Goal: Information Seeking & Learning: Learn about a topic

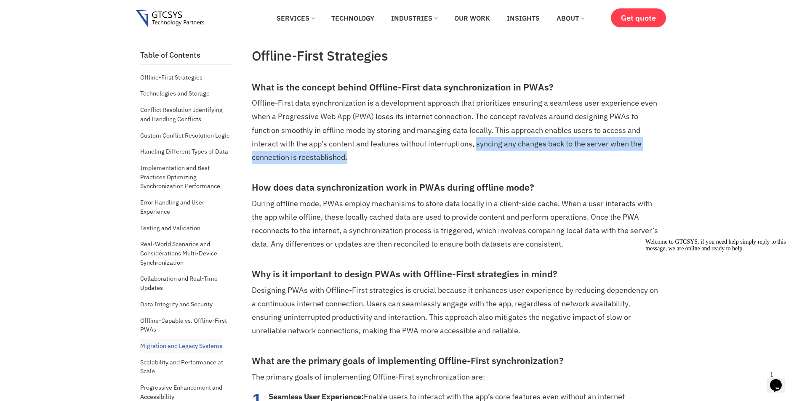
drag, startPoint x: 477, startPoint y: 144, endPoint x: 486, endPoint y: 163, distance: 21.7
click at [486, 163] on p "Offline-First data synchronization is a development approach that prioritizes e…" at bounding box center [456, 129] width 408 height 67
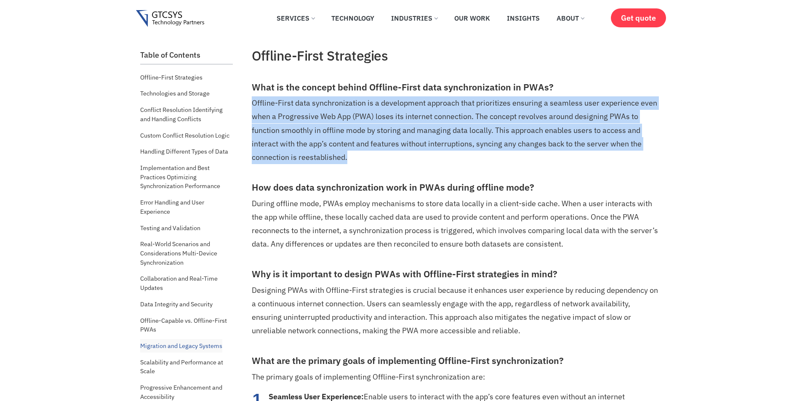
drag, startPoint x: 353, startPoint y: 160, endPoint x: 251, endPoint y: 106, distance: 115.8
click at [252, 106] on p "Offline-First data synchronization is a development approach that prioritizes e…" at bounding box center [456, 129] width 408 height 67
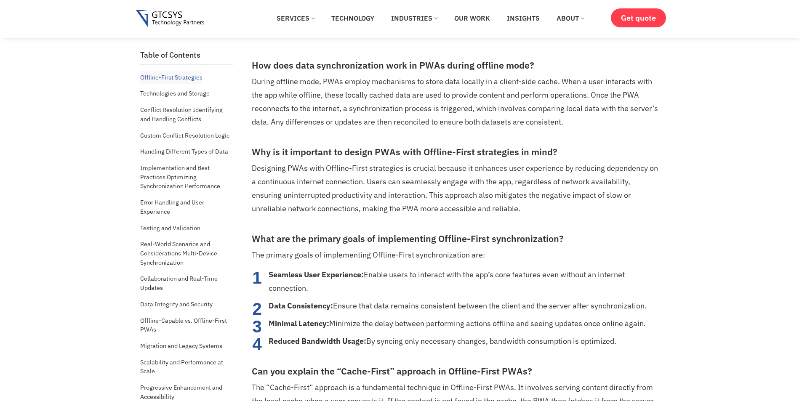
click at [278, 273] on strong "Seamless User Experience:" at bounding box center [315, 275] width 95 height 10
click at [294, 279] on div at bounding box center [294, 279] width 0 height 0
click at [275, 330] on button at bounding box center [271, 331] width 7 height 3
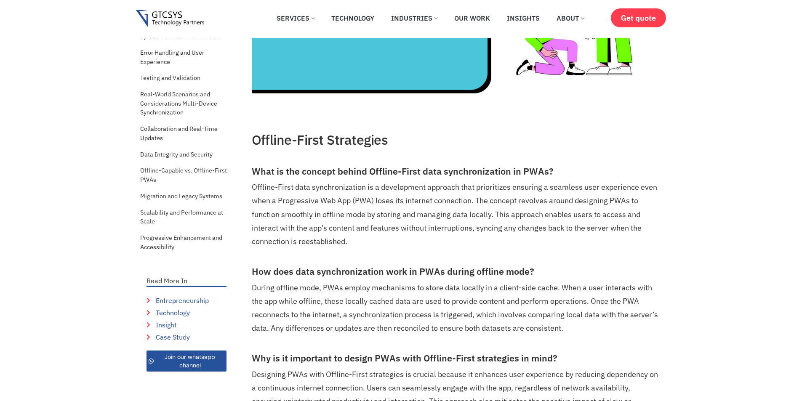
scroll to position [0, 0]
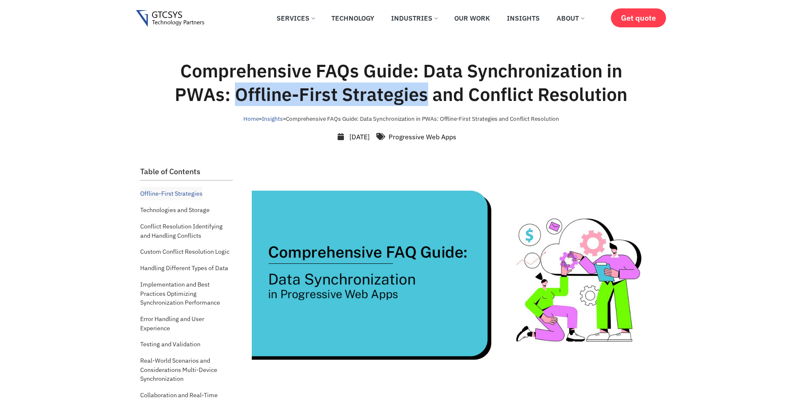
drag, startPoint x: 425, startPoint y: 96, endPoint x: 234, endPoint y: 93, distance: 191.1
click at [234, 93] on h1 "Comprehensive FAQs Guide: Data Synchronization in PWAs: Offline-First Strategie…" at bounding box center [400, 82] width 477 height 47
copy h1 "Offline-First Strategies"
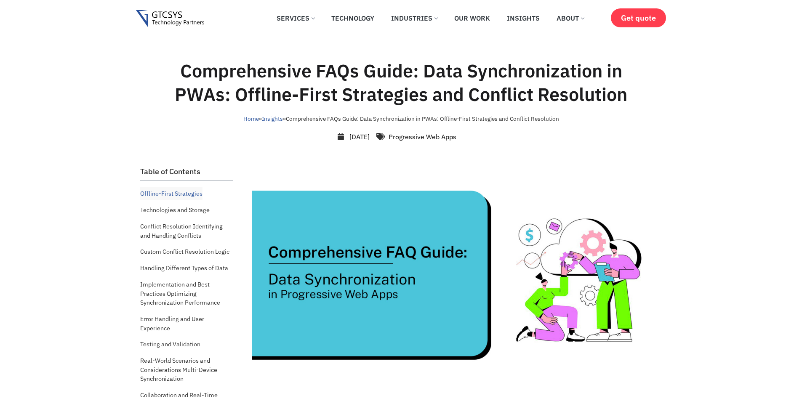
click at [480, 381] on p at bounding box center [456, 275] width 408 height 218
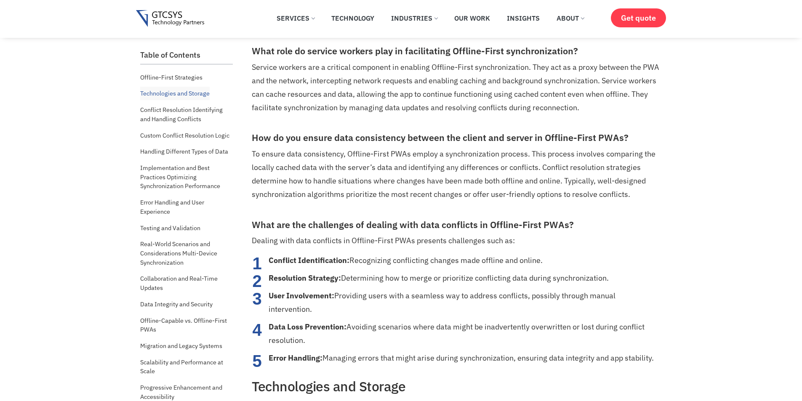
scroll to position [926, 0]
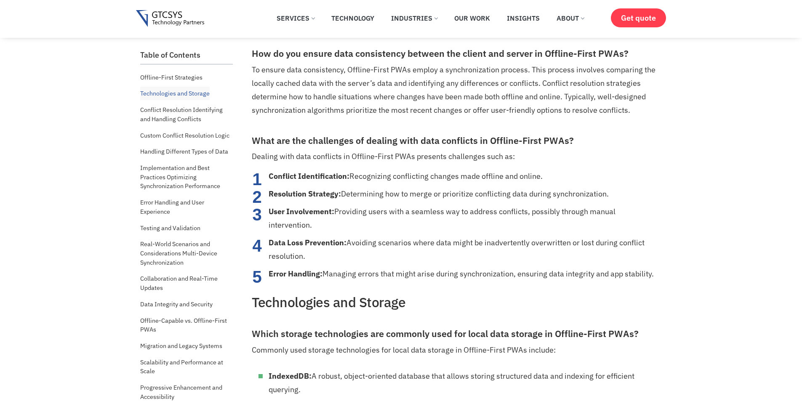
click at [429, 211] on li "User Involvement: Providing users with a seamless way to address conflicts, pos…" at bounding box center [463, 218] width 391 height 27
click at [435, 216] on div at bounding box center [435, 216] width 0 height 0
click at [632, 200] on li "Resolution Strategy: Determining how to merge or prioritize conflicting data du…" at bounding box center [463, 193] width 391 height 13
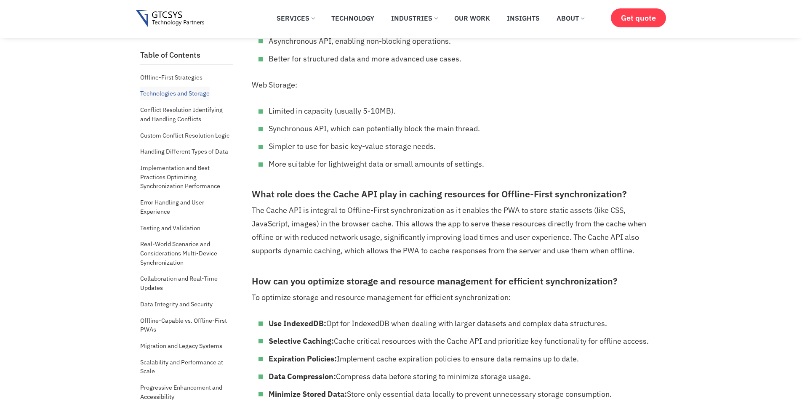
scroll to position [1262, 0]
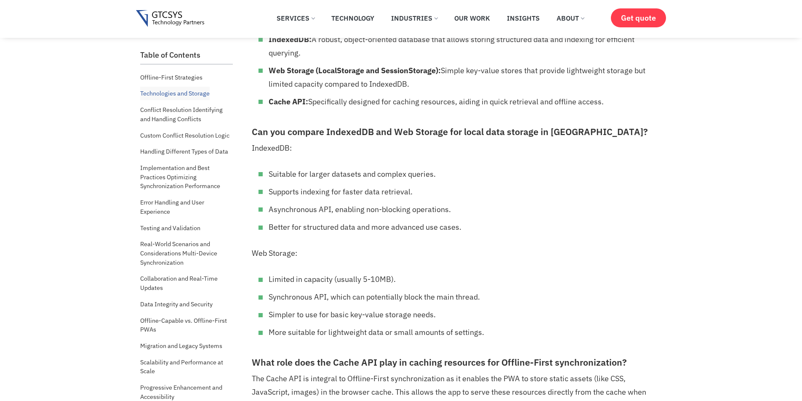
drag, startPoint x: 603, startPoint y: 102, endPoint x: 268, endPoint y: 101, distance: 335.4
click at [268, 101] on ul "IndexedDB: A robust, object-oriented database that allows storing structured da…" at bounding box center [456, 71] width 408 height 76
click at [268, 106] on div at bounding box center [268, 106] width 0 height 0
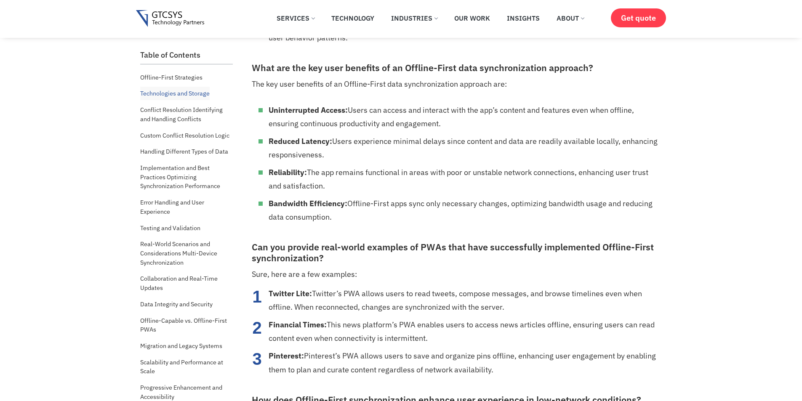
scroll to position [2272, 0]
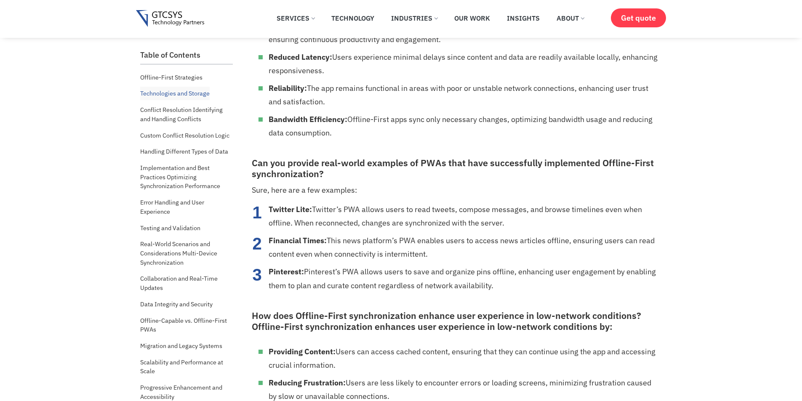
click at [435, 311] on h3 "How does Offline-First synchronization enhance user experience in low-network c…" at bounding box center [456, 322] width 408 height 22
click at [445, 308] on div at bounding box center [445, 308] width 0 height 0
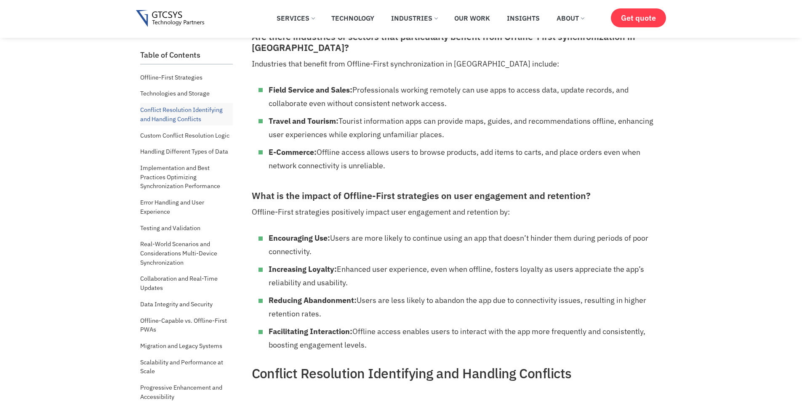
scroll to position [2777, 0]
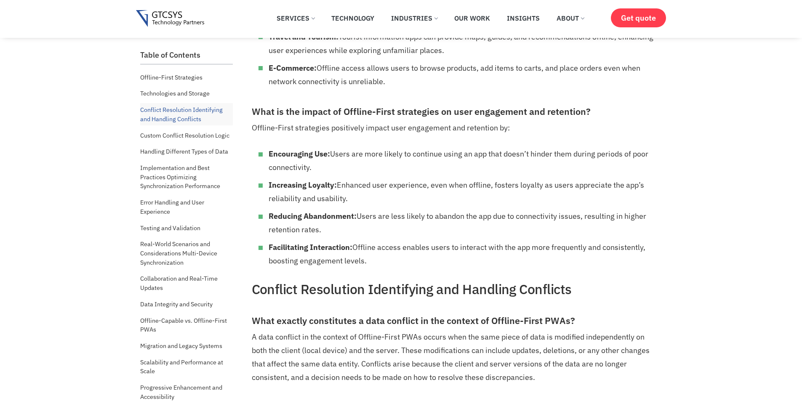
click at [300, 149] on strong "Encouraging Use:" at bounding box center [298, 154] width 61 height 10
click at [303, 145] on div at bounding box center [303, 145] width 0 height 0
click at [275, 197] on button at bounding box center [271, 198] width 7 height 3
drag, startPoint x: 293, startPoint y: 137, endPoint x: 280, endPoint y: 141, distance: 13.3
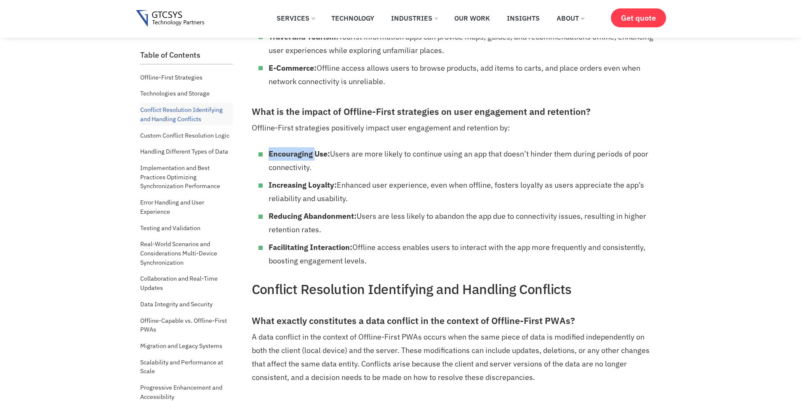
click at [280, 149] on strong "Encouraging Use:" at bounding box center [298, 154] width 61 height 10
click at [303, 145] on div at bounding box center [303, 145] width 0 height 0
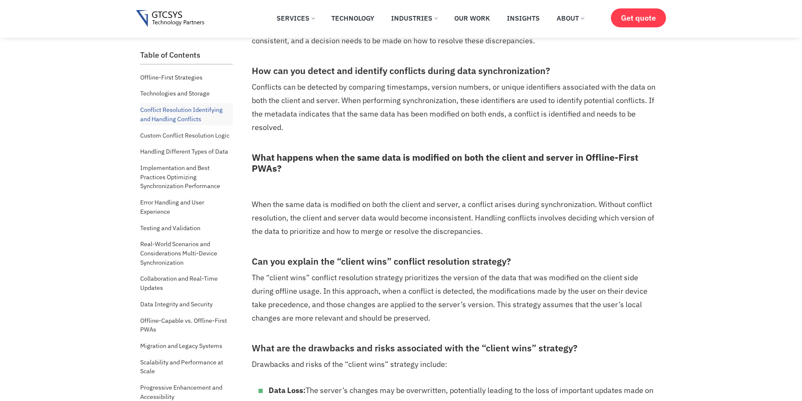
scroll to position [3198, 0]
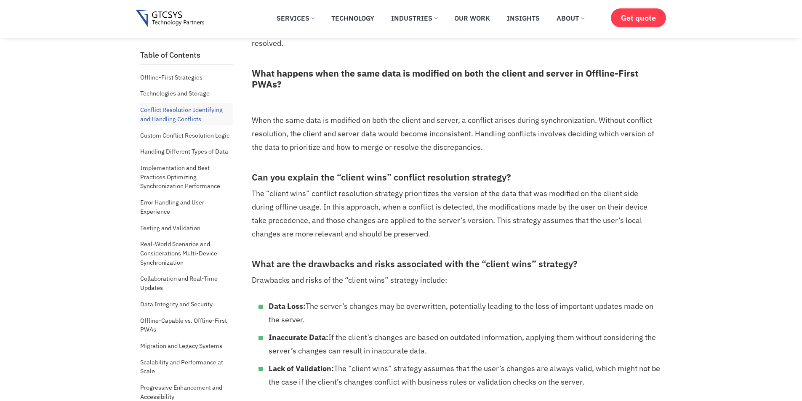
click at [337, 259] on h3 "What are the drawbacks and risks associated with the “client wins” strategy?" at bounding box center [456, 264] width 408 height 11
click at [345, 256] on div at bounding box center [345, 256] width 0 height 0
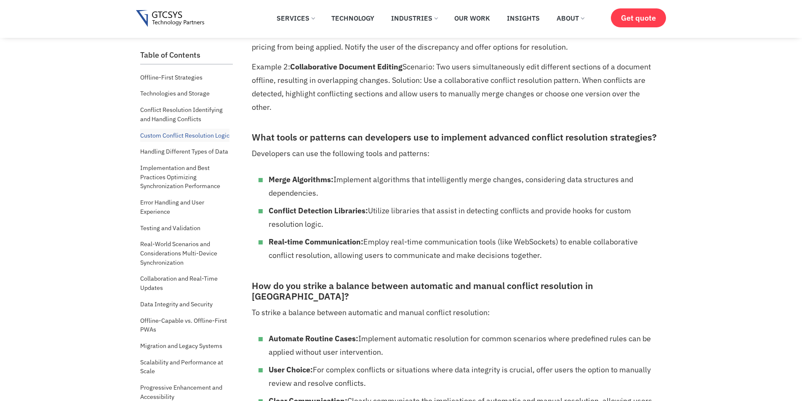
scroll to position [4292, 0]
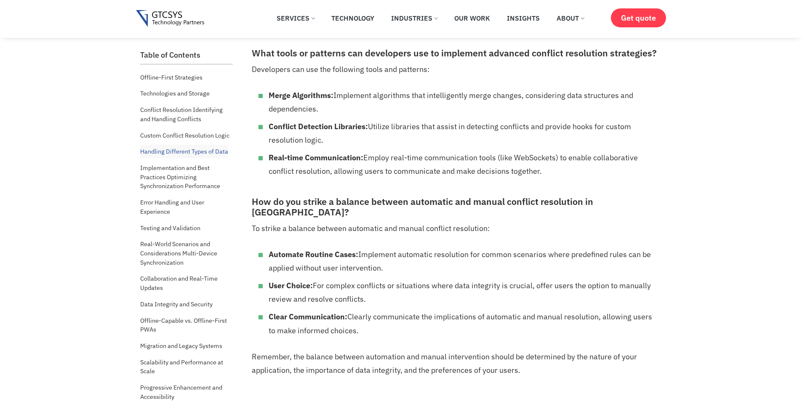
click at [315, 197] on h3 "How do you strike a balance between automatic and manual conflict resolution in…" at bounding box center [456, 208] width 408 height 22
click at [318, 180] on div at bounding box center [318, 180] width 0 height 0
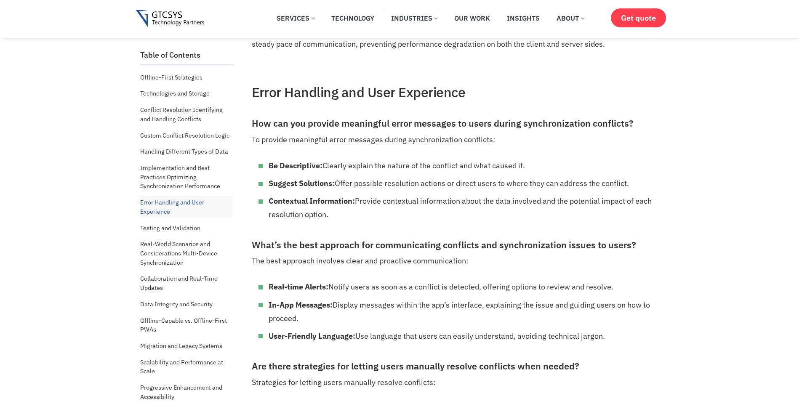
scroll to position [6060, 0]
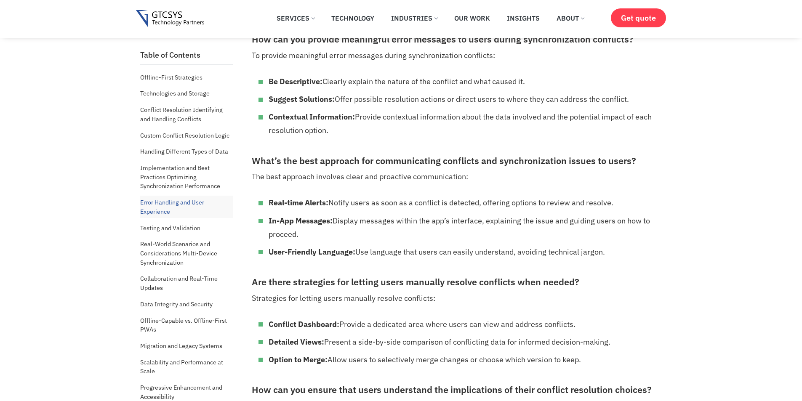
click at [358, 277] on h3 "Are there strategies for letting users manually resolve conflicts when needed?" at bounding box center [456, 282] width 408 height 11
click at [369, 263] on div at bounding box center [369, 263] width 0 height 0
click at [650, 318] on li "Conflict Dashboard: Provide a dedicated area where users can view and address c…" at bounding box center [463, 324] width 391 height 13
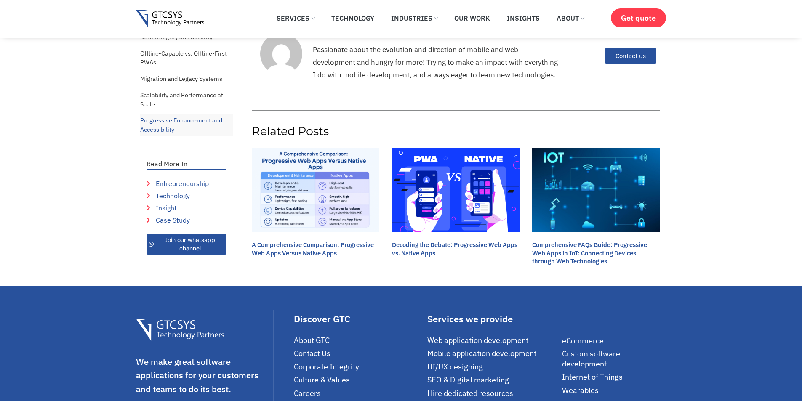
scroll to position [12398, 0]
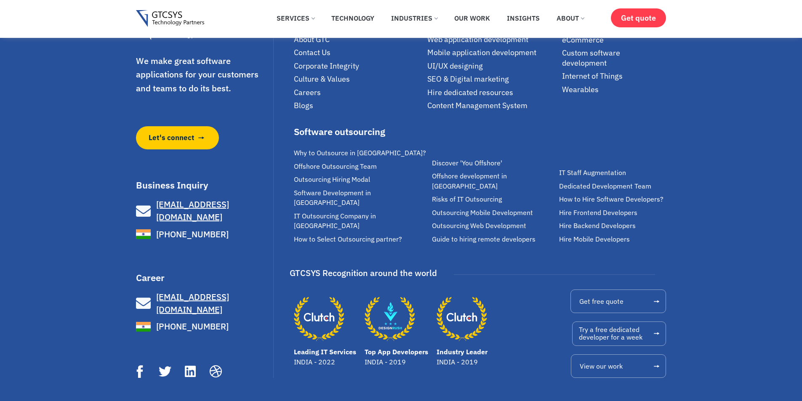
click at [749, 270] on div "We make great software applications for your customers and teams to do its best…" at bounding box center [401, 193] width 802 height 417
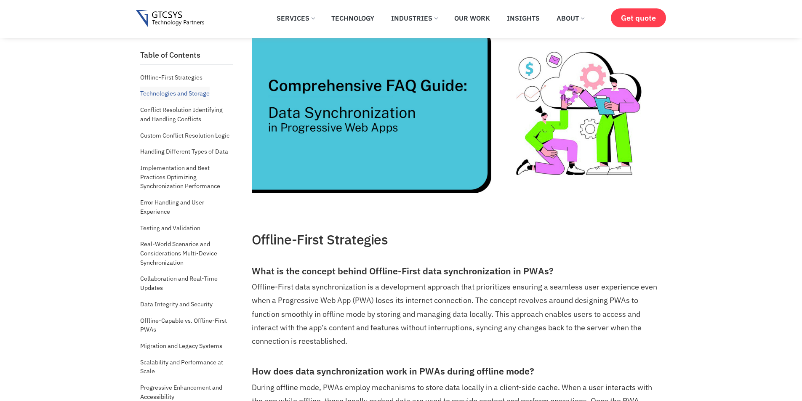
scroll to position [0, 0]
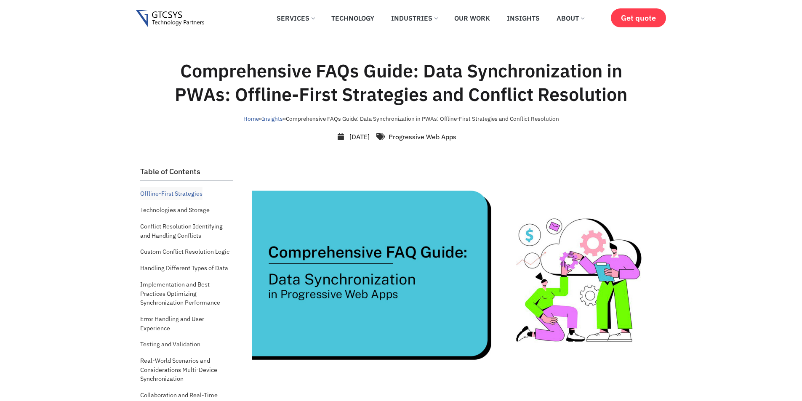
click at [649, 110] on div "Comprehensive FAQs Guide: Data Synchronization in PWAs: Offline-First Strategie…" at bounding box center [401, 100] width 530 height 83
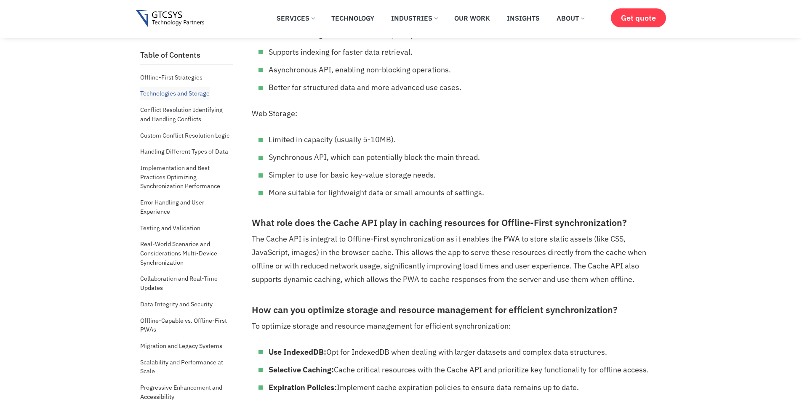
scroll to position [1753, 0]
